Goal: Navigation & Orientation: Go to known website

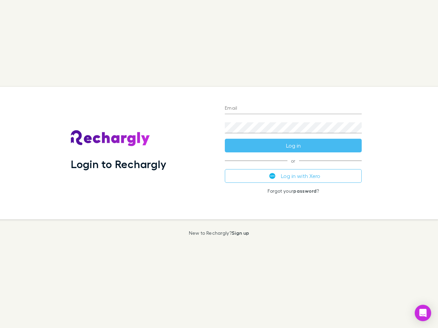
click at [219, 164] on div "Login to Rechargly" at bounding box center [142, 153] width 154 height 133
click at [293, 109] on input "Email" at bounding box center [293, 108] width 137 height 11
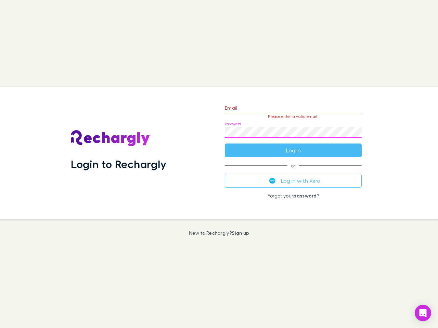
click at [293, 146] on form "Email Please enter a valid email. Password Log in" at bounding box center [293, 128] width 137 height 60
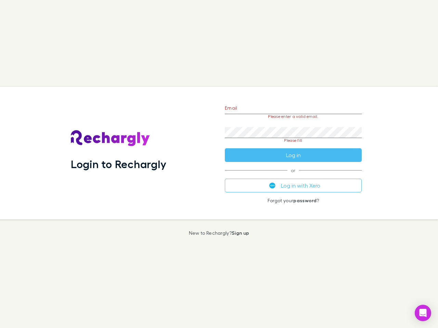
click at [293, 176] on div "Email Please enter a valid email. Password Please fill Log in or Log in with Xe…" at bounding box center [293, 153] width 148 height 133
click at [423, 313] on icon "Open Intercom Messenger" at bounding box center [422, 313] width 7 height 8
